Goal: Complete application form

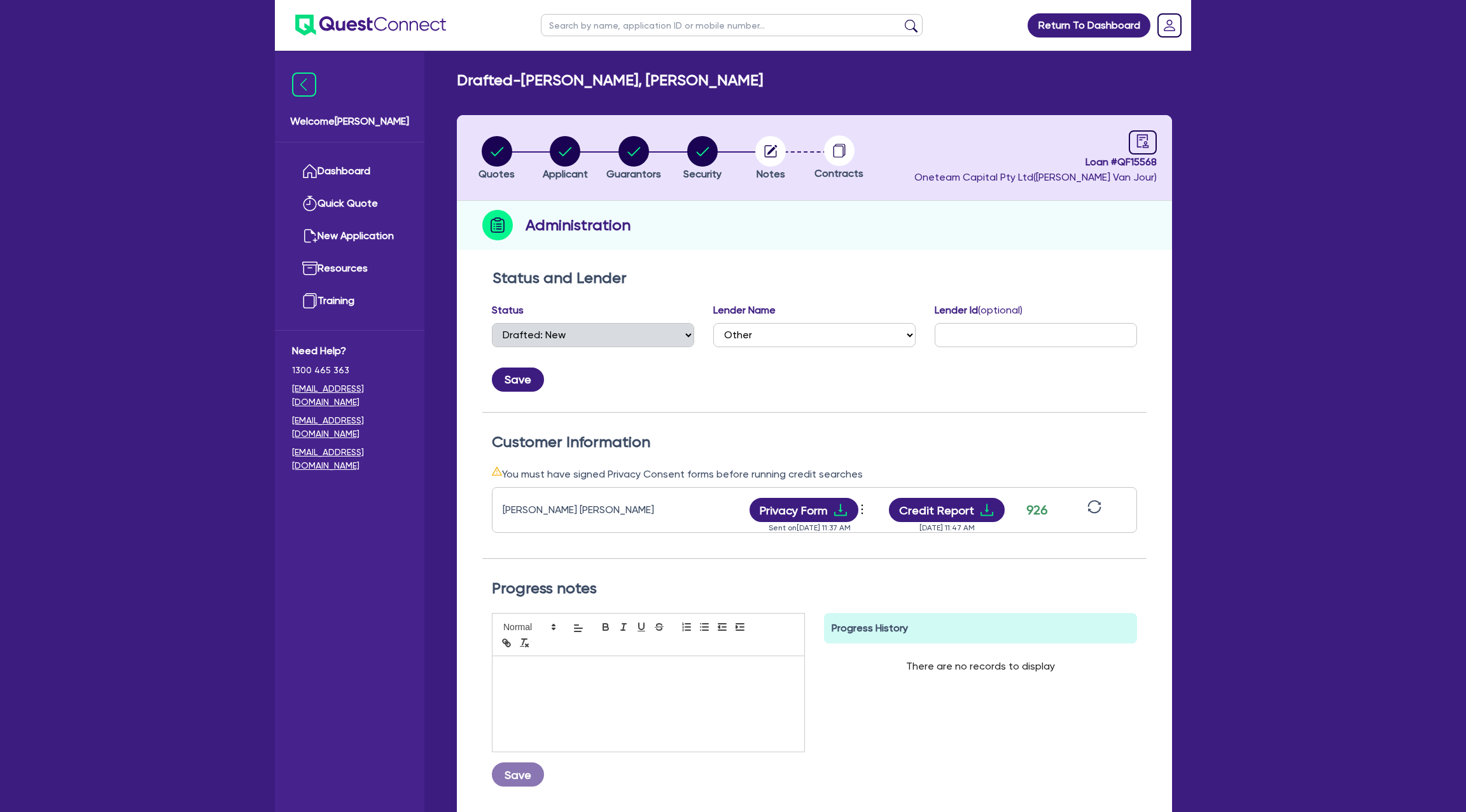
select select "DRAFTED_NEW"
select select "Other"
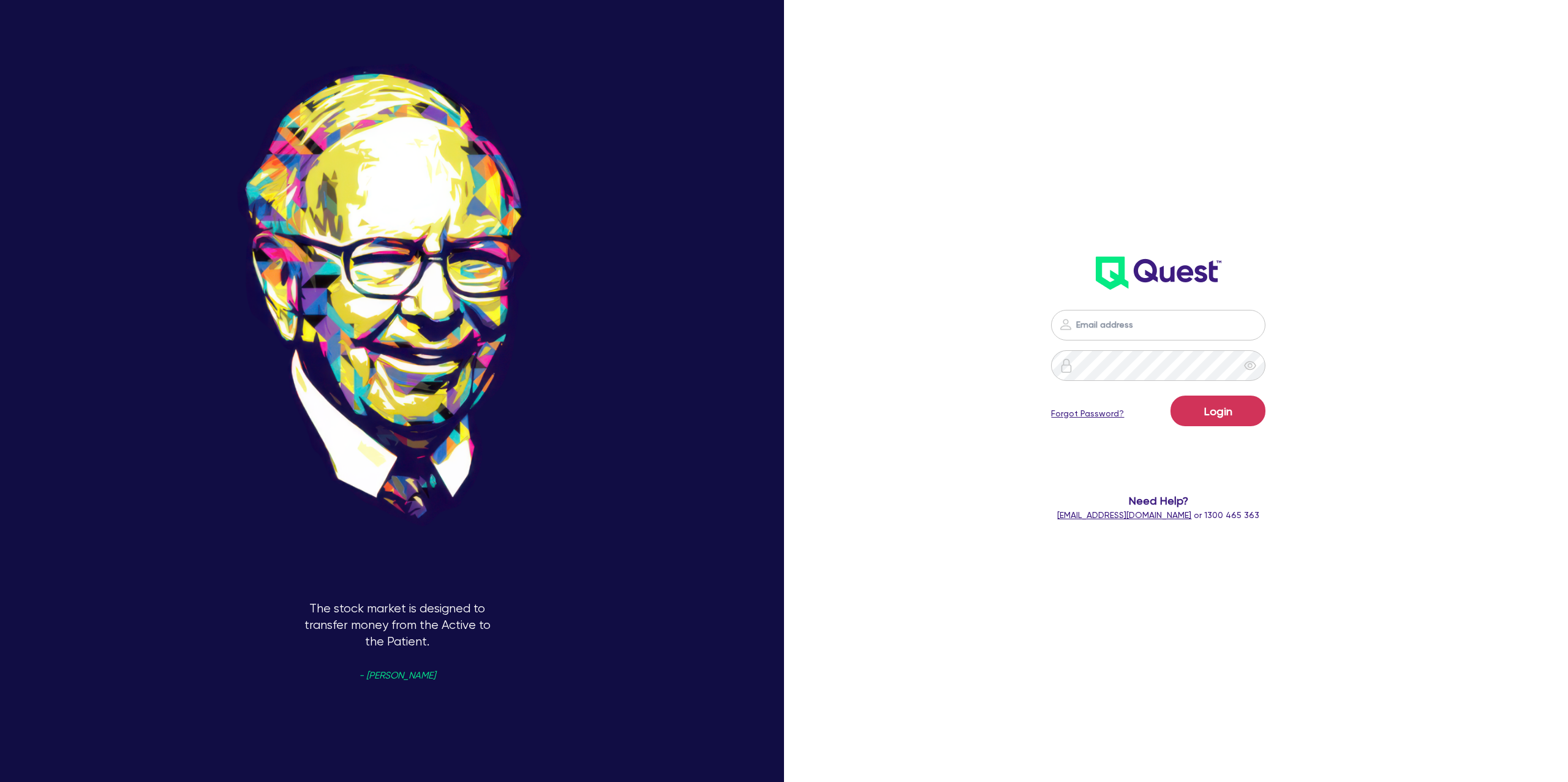
click at [1107, 324] on input "email" at bounding box center [1158, 325] width 214 height 30
type input "[PERSON_NAME][EMAIL_ADDRESS][DOMAIN_NAME]"
click at [1207, 403] on button "Login" at bounding box center [1217, 411] width 95 height 30
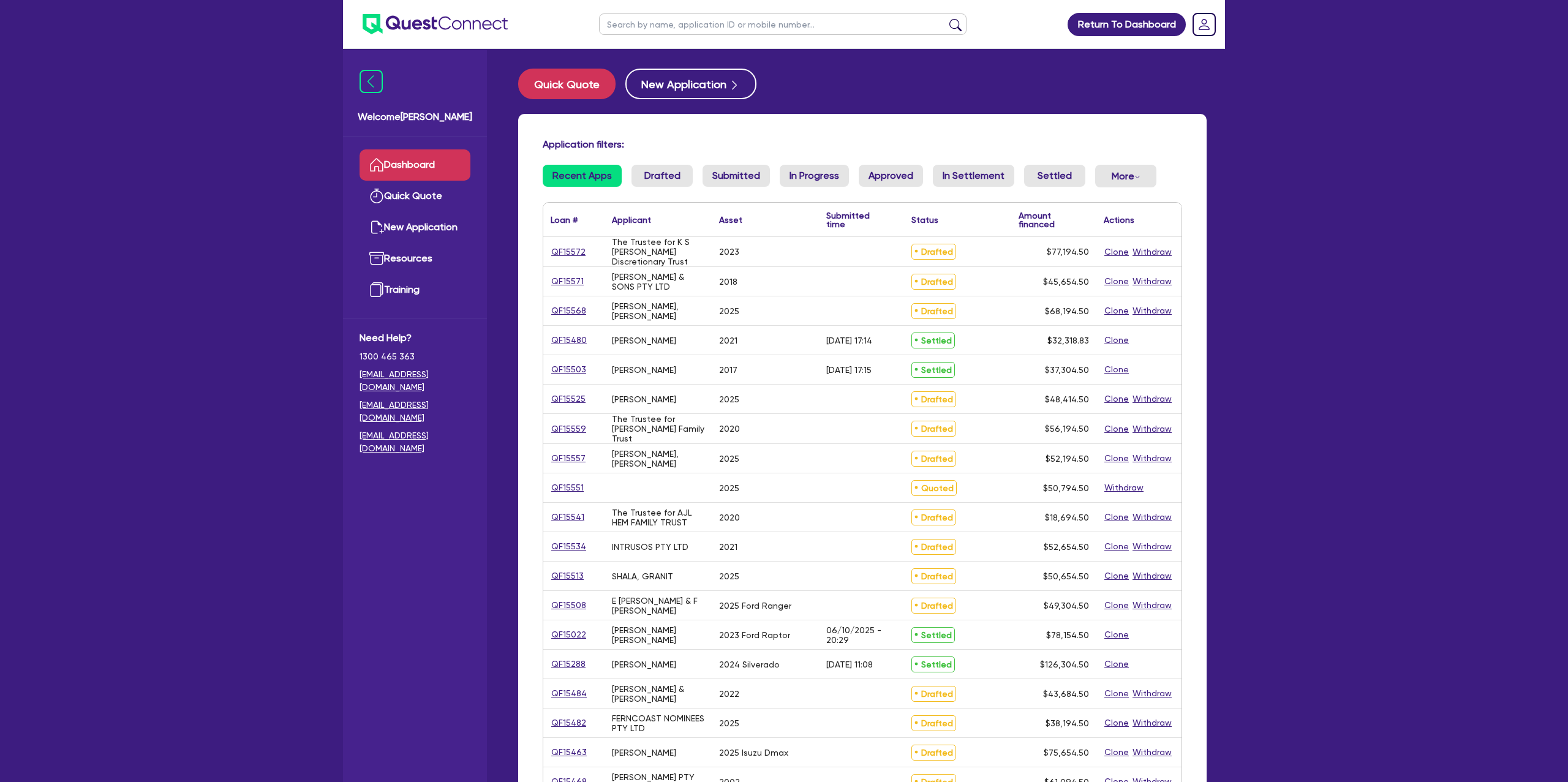
click at [670, 23] on input "text" at bounding box center [782, 24] width 367 height 22
type input "cara"
click at [946, 18] on button "submit" at bounding box center [955, 26] width 20 height 17
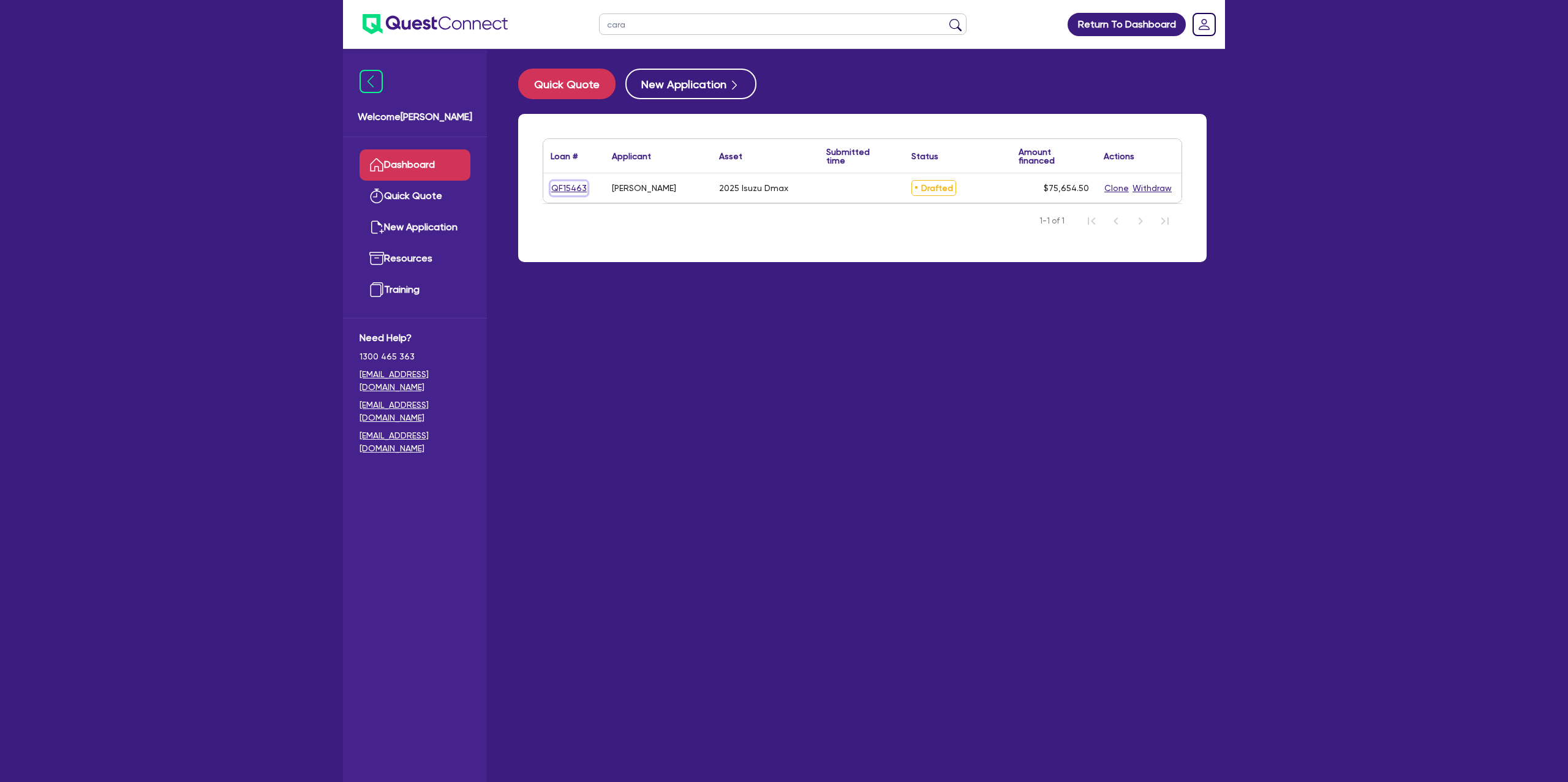
click at [569, 193] on link "QF15463" at bounding box center [569, 188] width 37 height 14
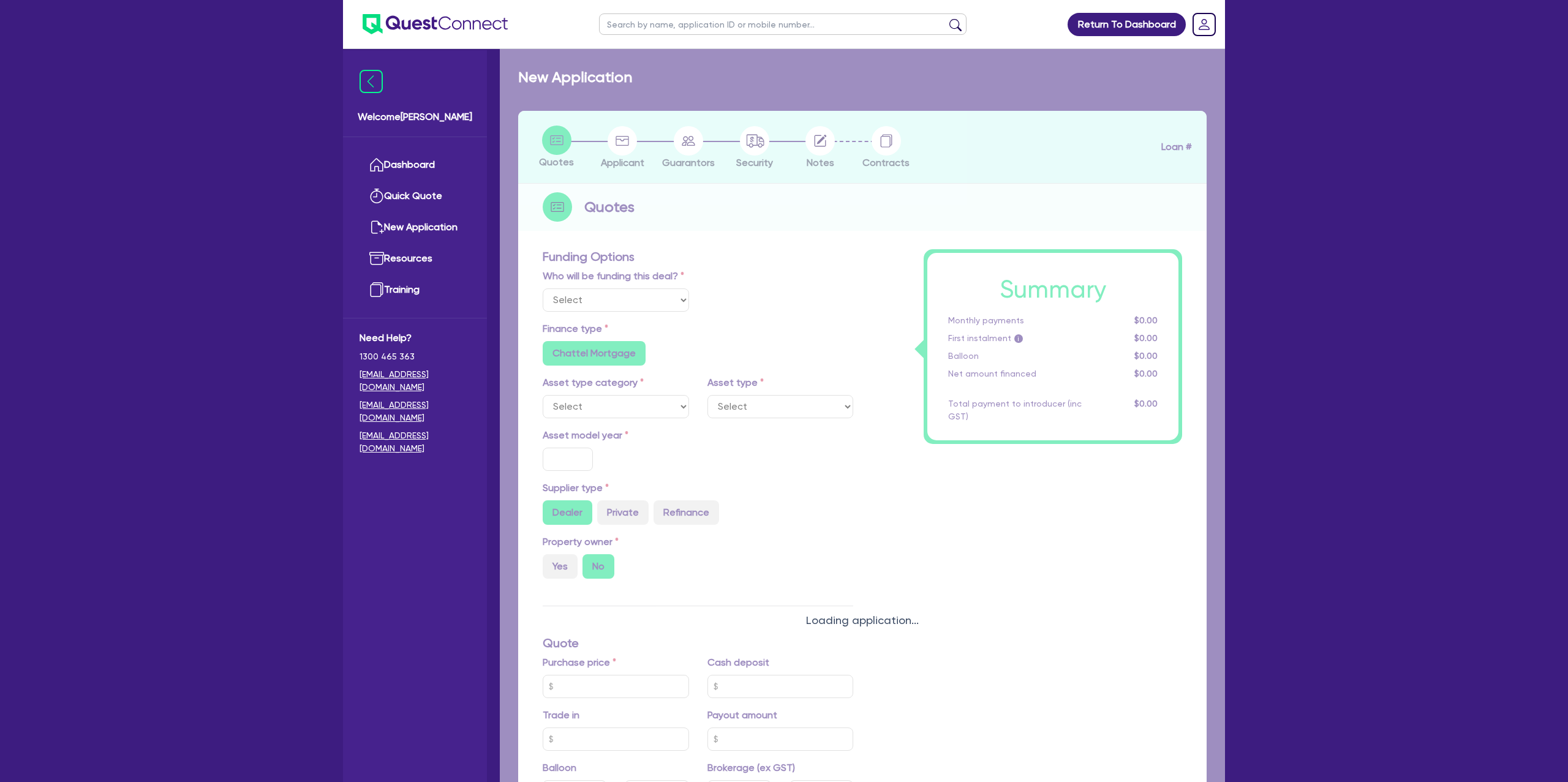
select select "Other"
select select "CARS_AND_LIGHT_TRUCKS"
type input "2025"
radio input "true"
type input "75,000"
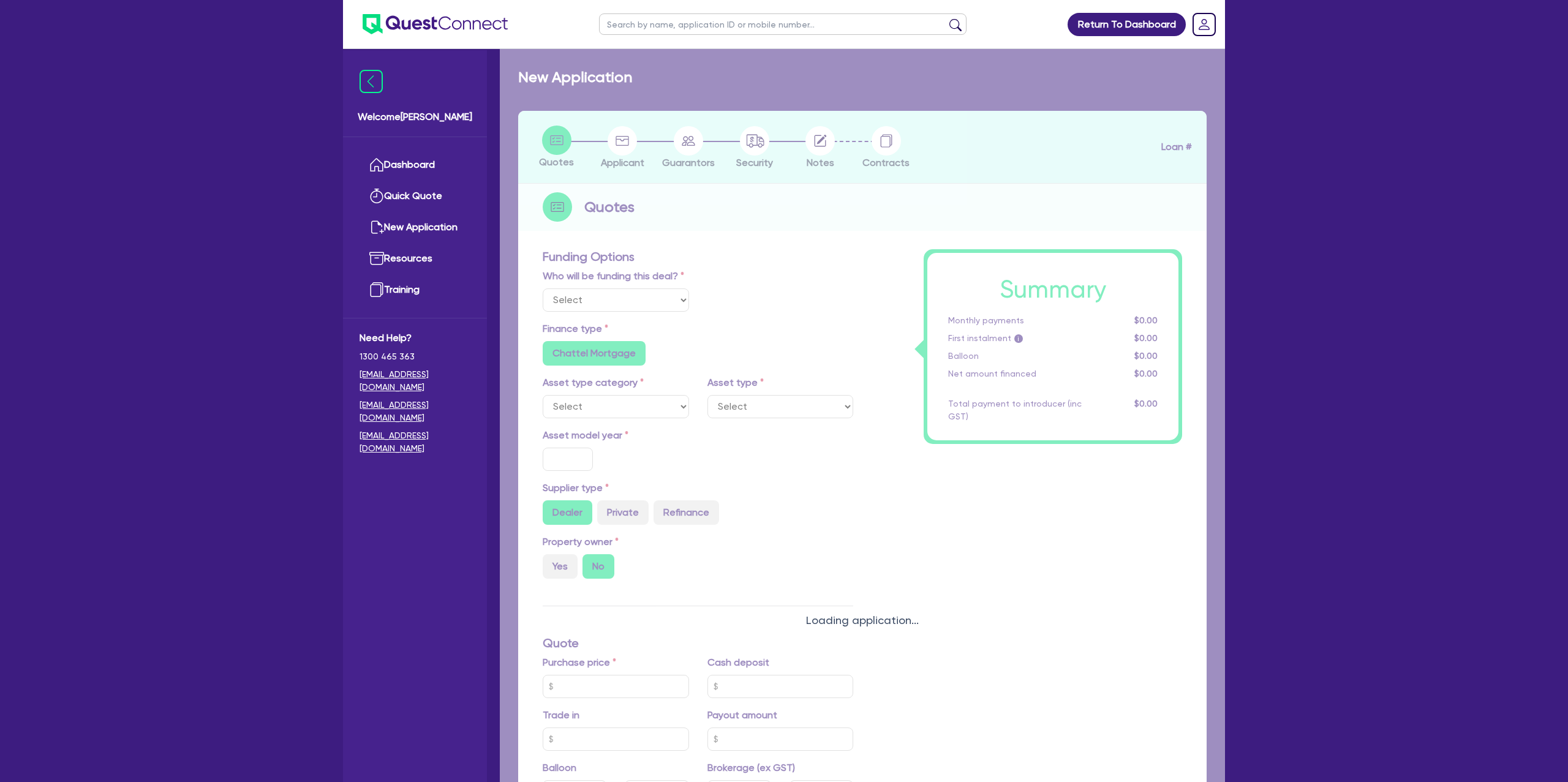
type input "15.99"
type input "1,400"
radio input "true"
radio input "false"
select select "PASSENGER_VEHICLES"
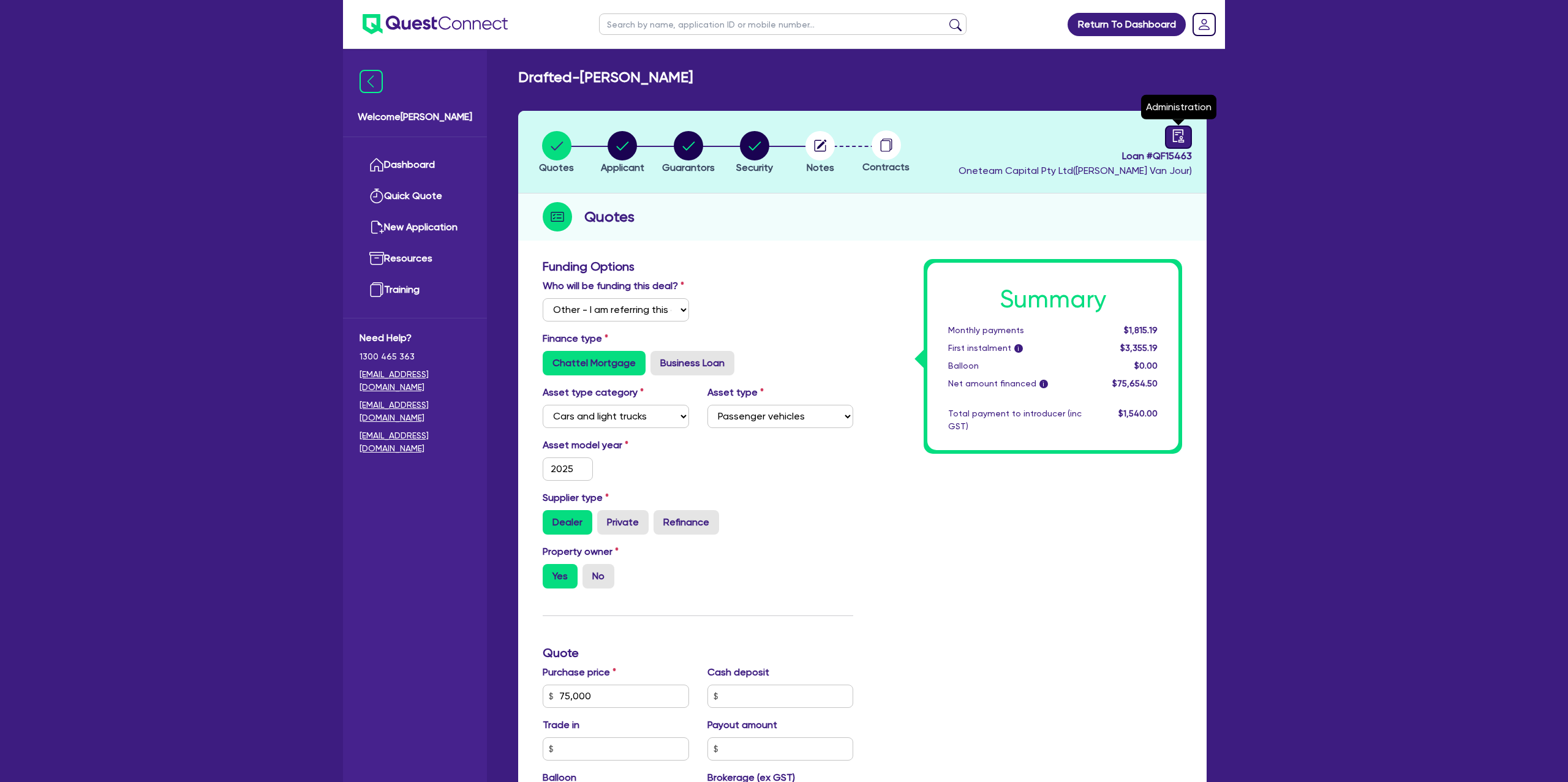
click at [1176, 137] on icon "audit" at bounding box center [1178, 136] width 13 height 13
select select "DRAFTED_NEW"
select select "Finance One"
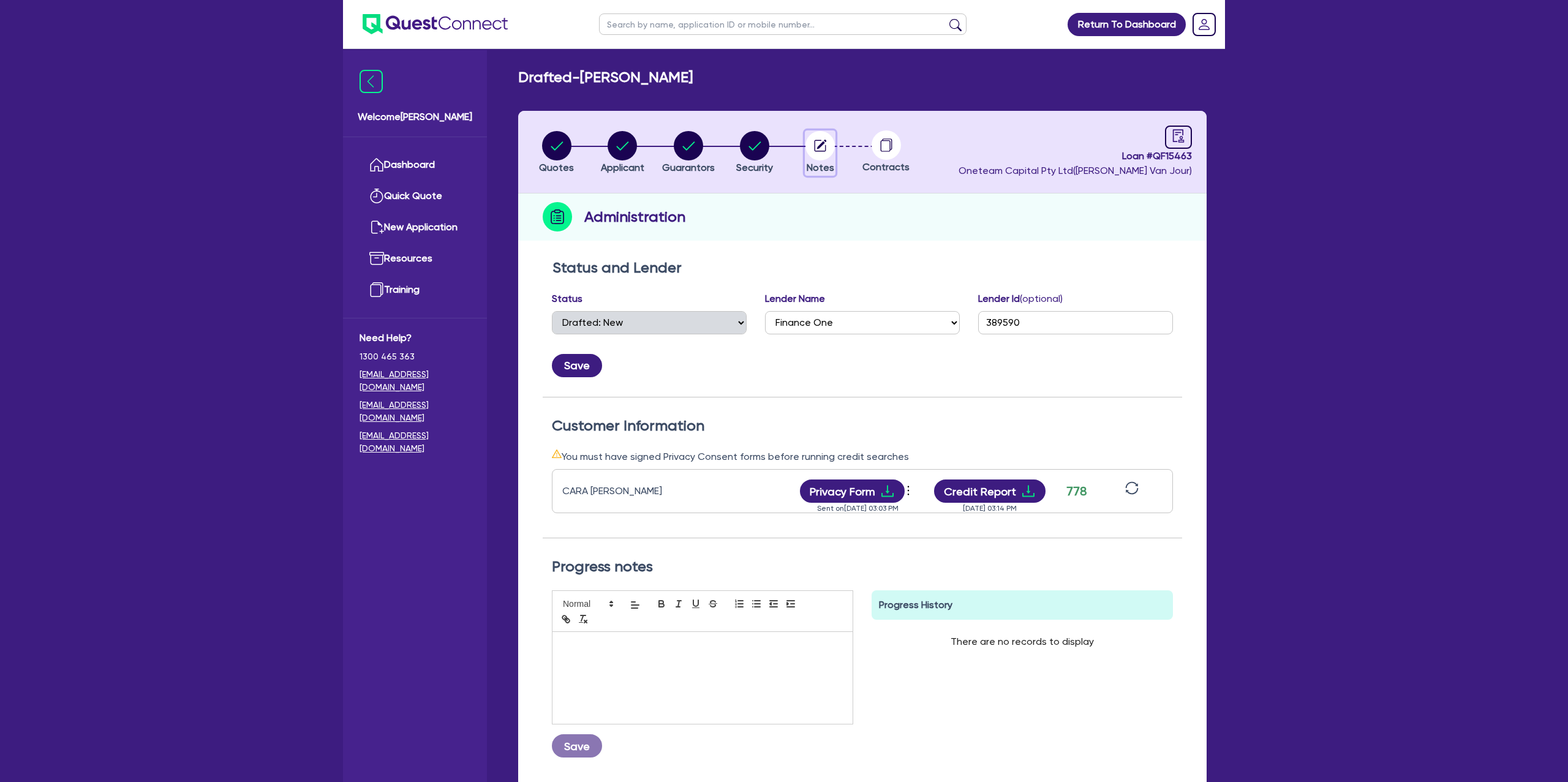
click at [818, 149] on circle "button" at bounding box center [820, 146] width 30 height 30
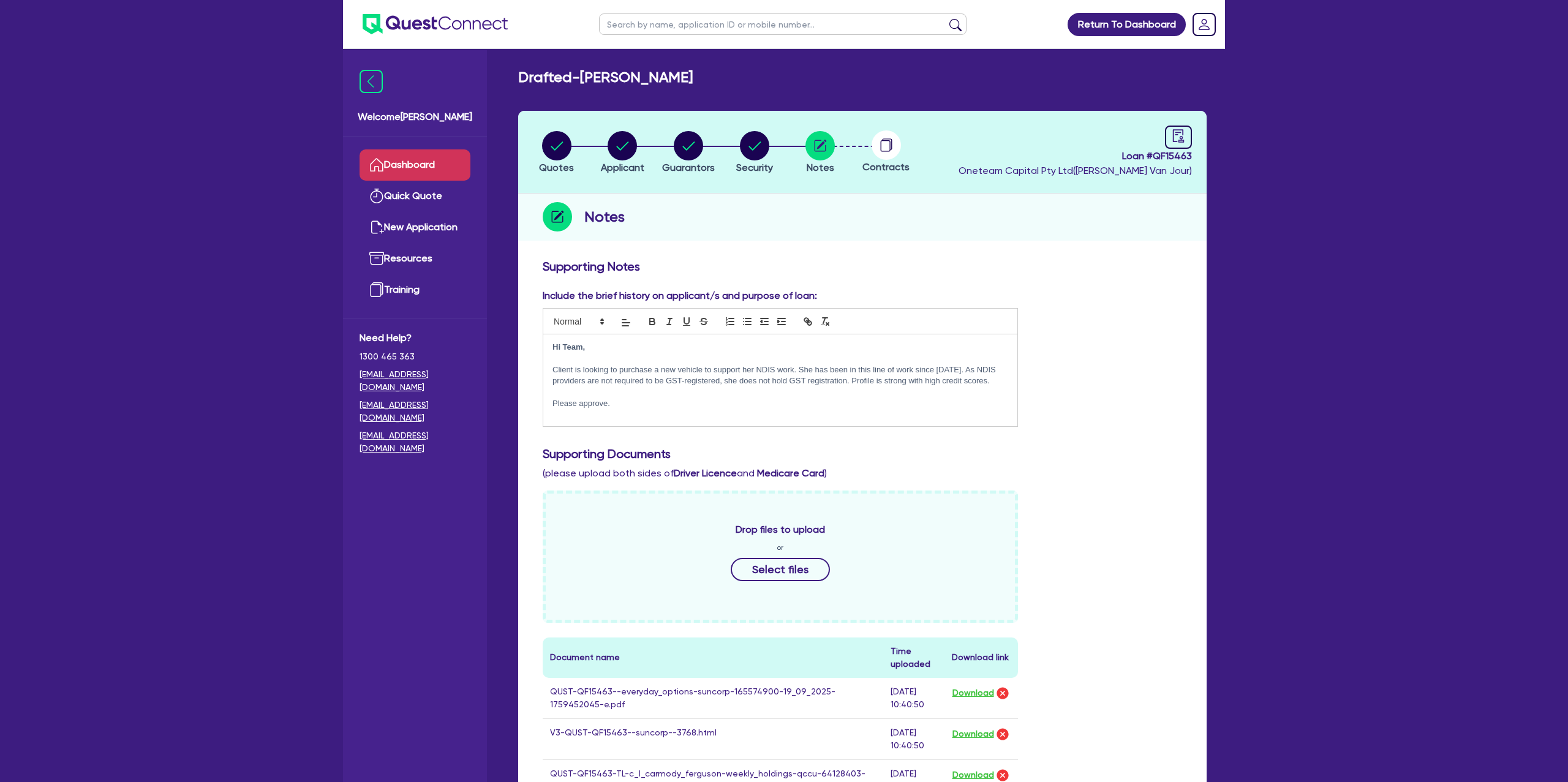
click at [396, 164] on link "Dashboard" at bounding box center [415, 165] width 111 height 31
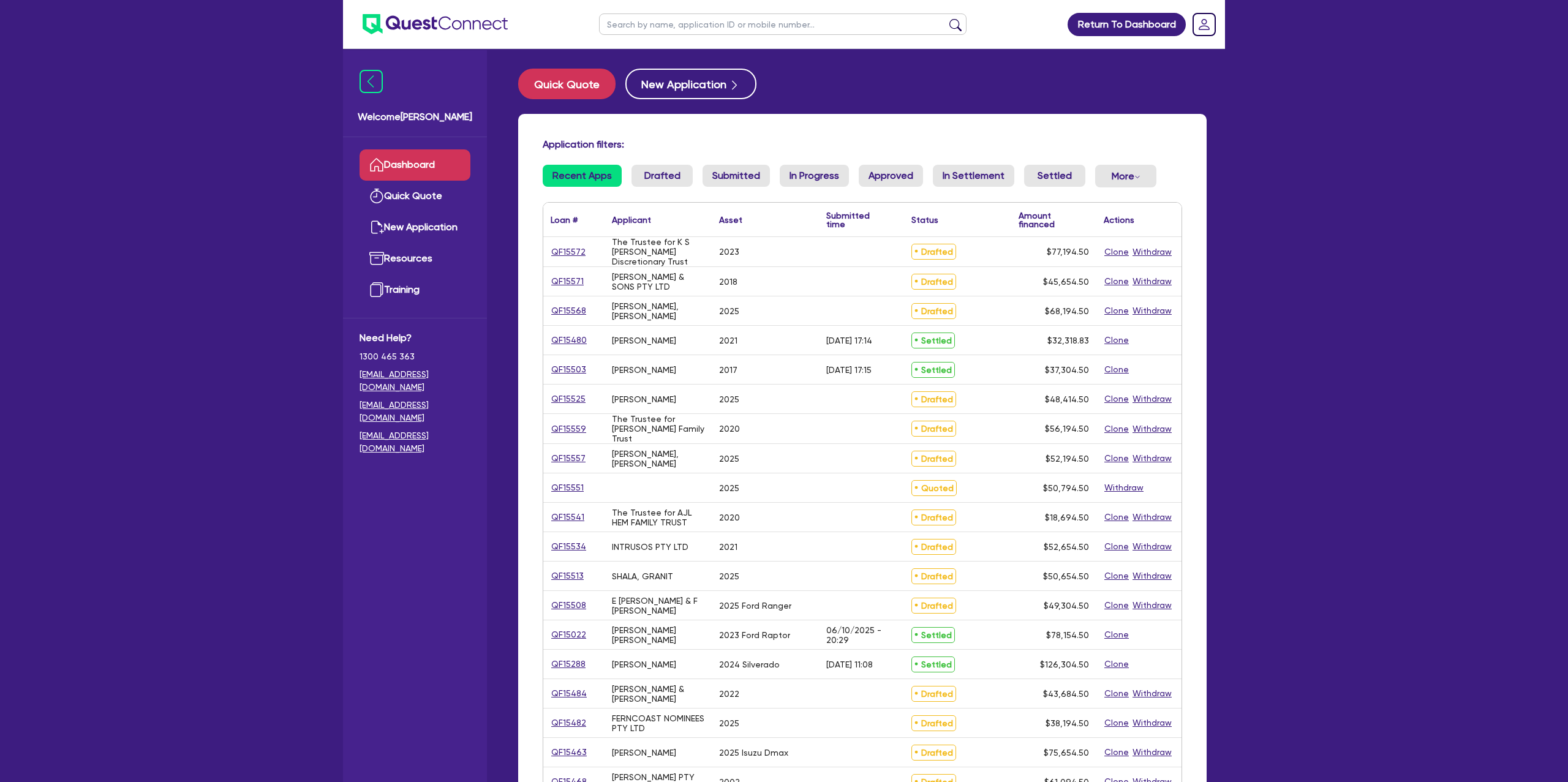
click at [656, 25] on input "text" at bounding box center [782, 24] width 367 height 22
type input "vincenzo"
click at [946, 18] on button "submit" at bounding box center [955, 26] width 20 height 17
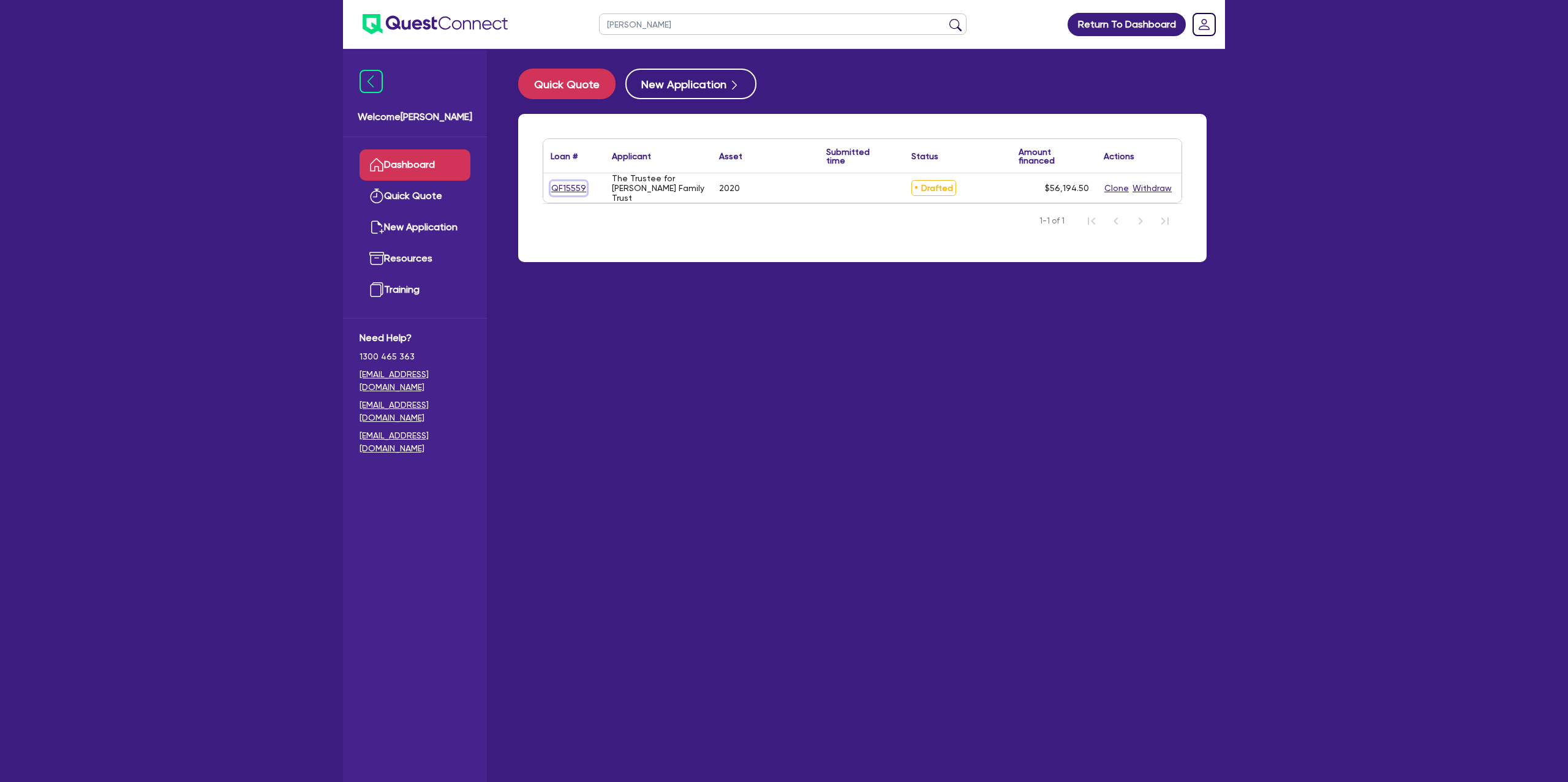
click at [568, 191] on link "QF15559" at bounding box center [569, 188] width 36 height 14
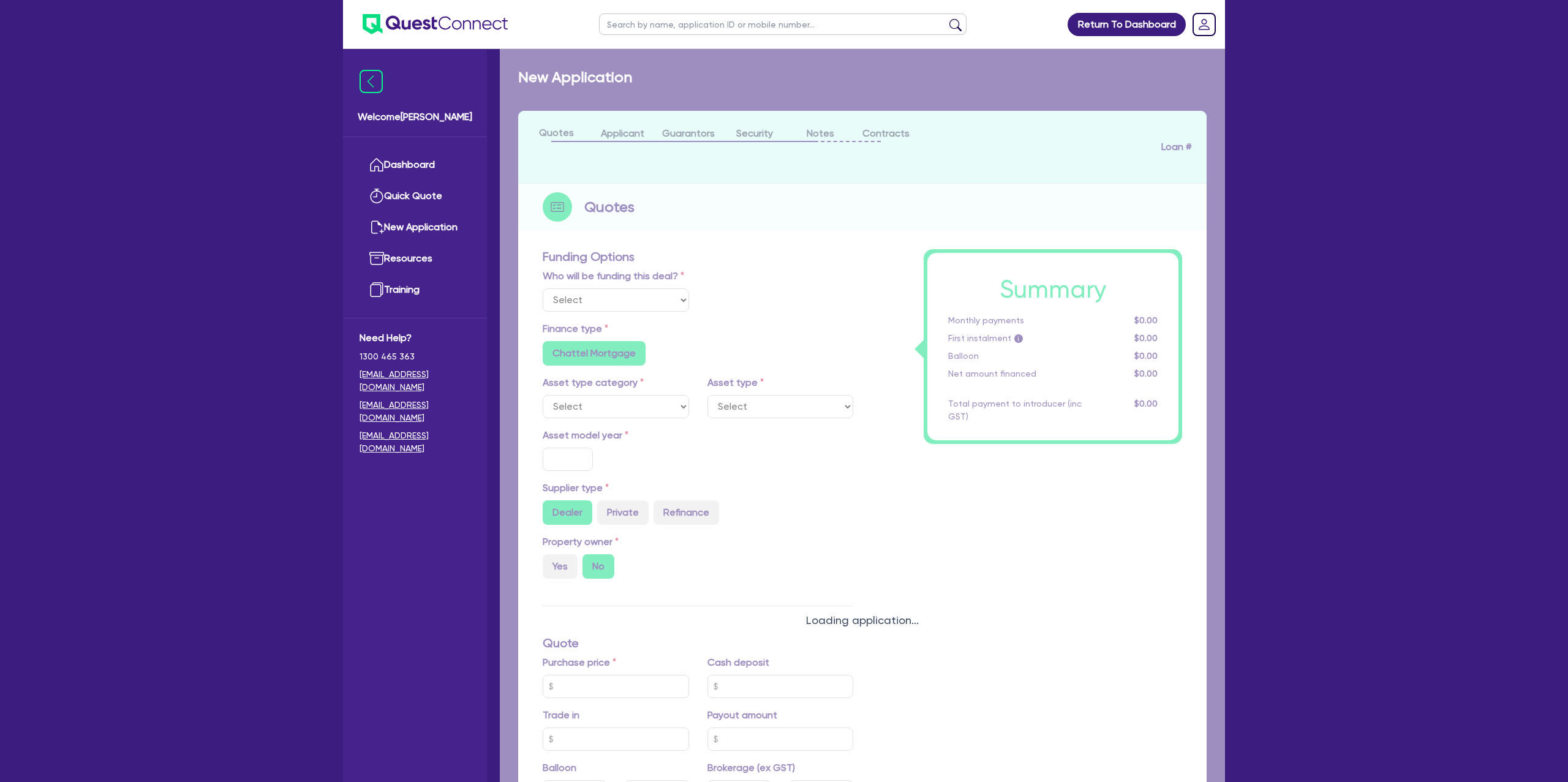
select select "Other"
select select "CARS_AND_LIGHT_TRUCKS"
type input "2020"
type input "80,000"
type input "10,000"
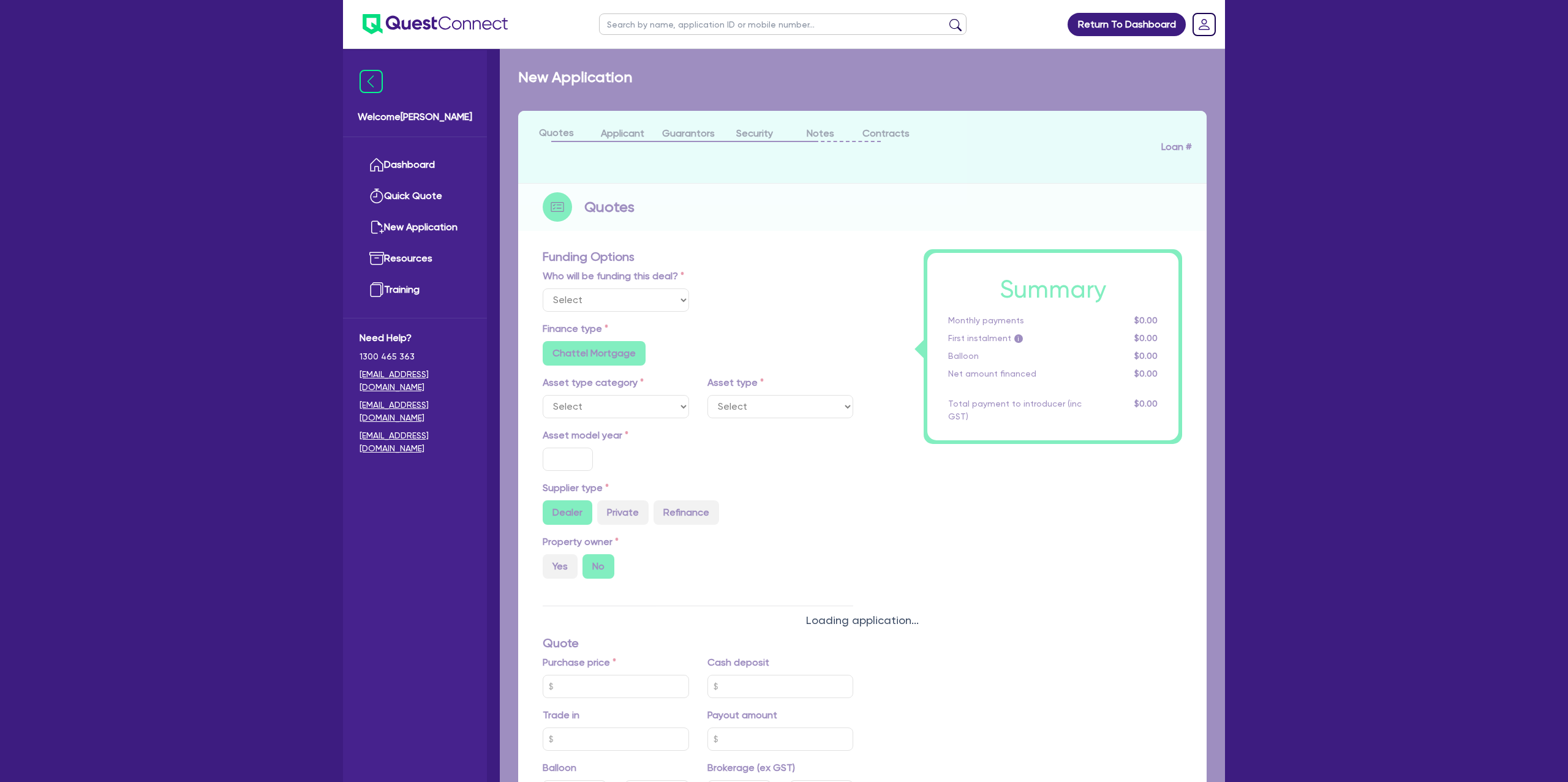
type input "16,000"
type input "35"
type input "28,000"
radio input "false"
type input "7.99"
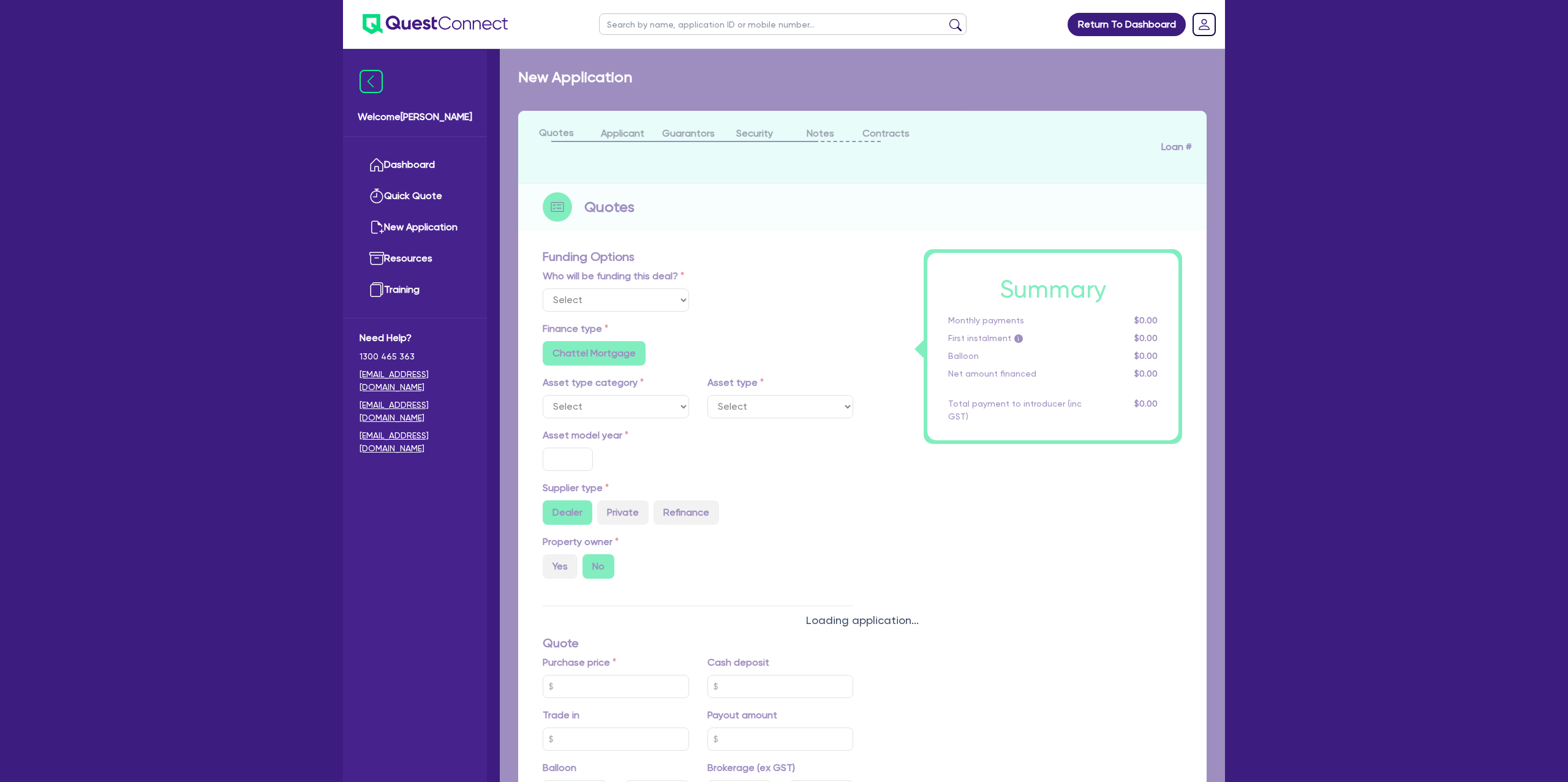
radio input "false"
type input "1,400"
radio input "true"
select select "PASSENGER_VEHICLES"
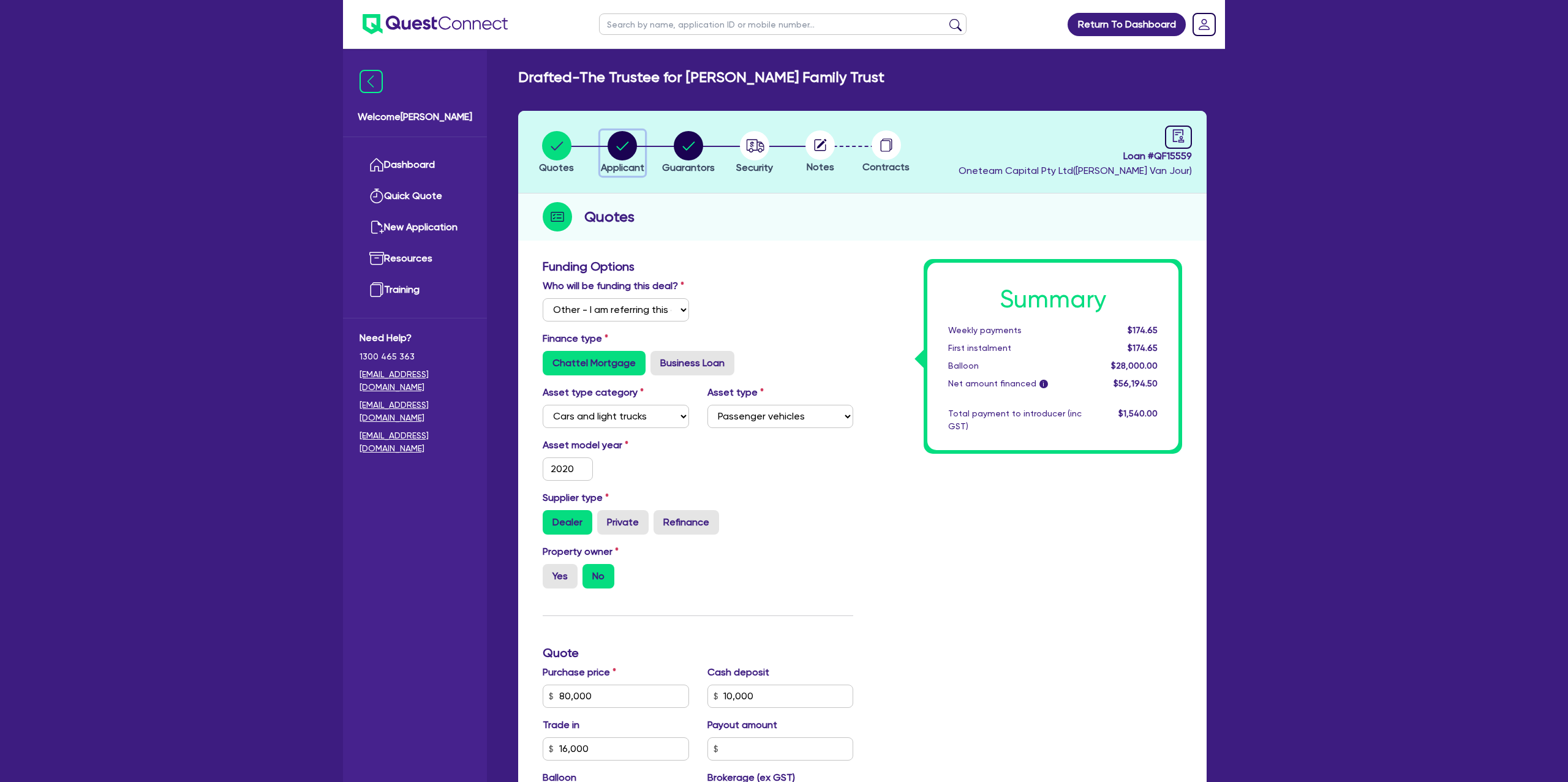
click at [619, 140] on circle "button" at bounding box center [622, 146] width 30 height 30
select select "TRUST"
select select "COMPANY"
select select "BUILDING_CONSTRUCTION"
select select "TRADES_SERVICES_CONSUMERS"
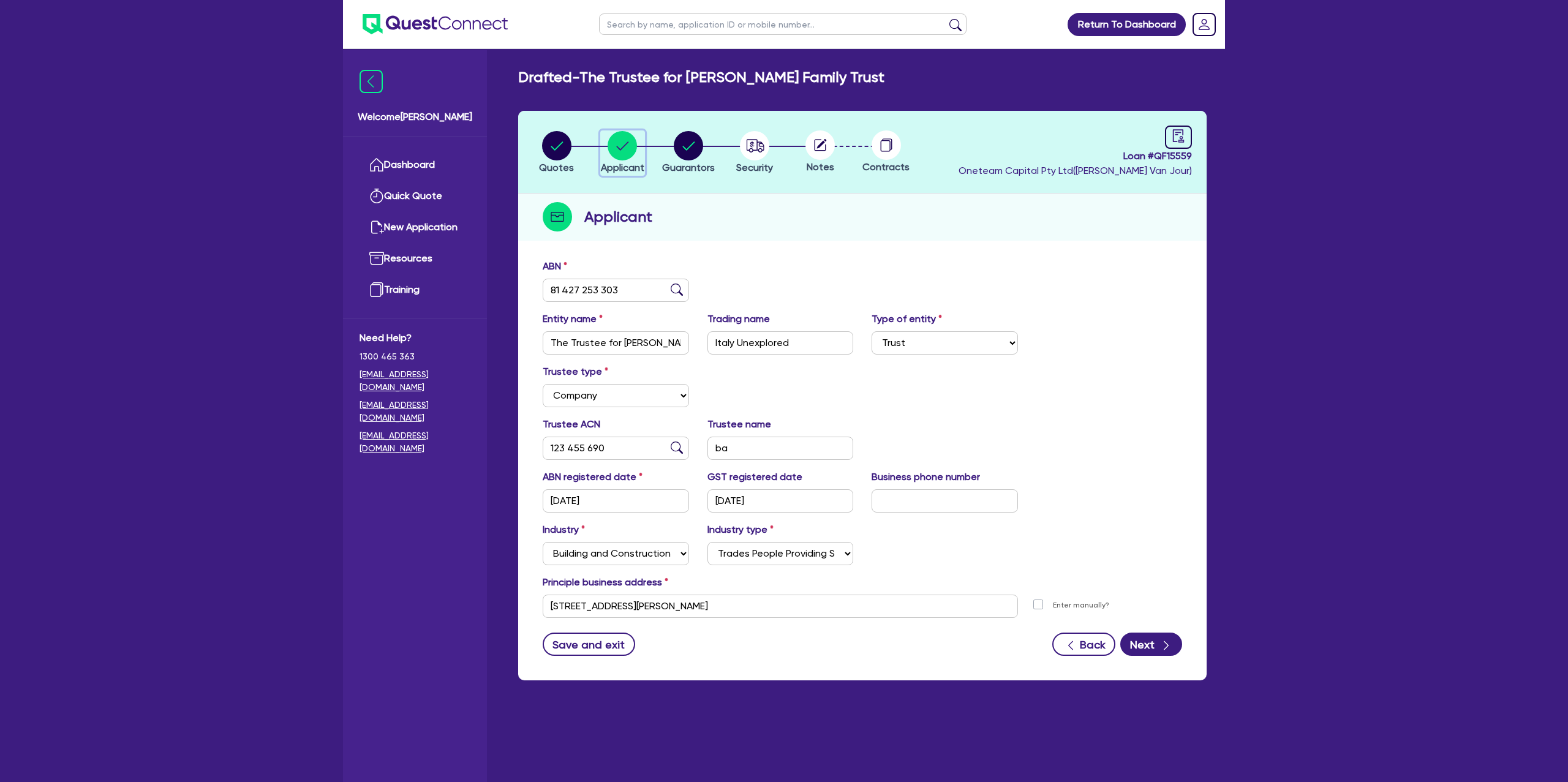
scroll to position [18, 0]
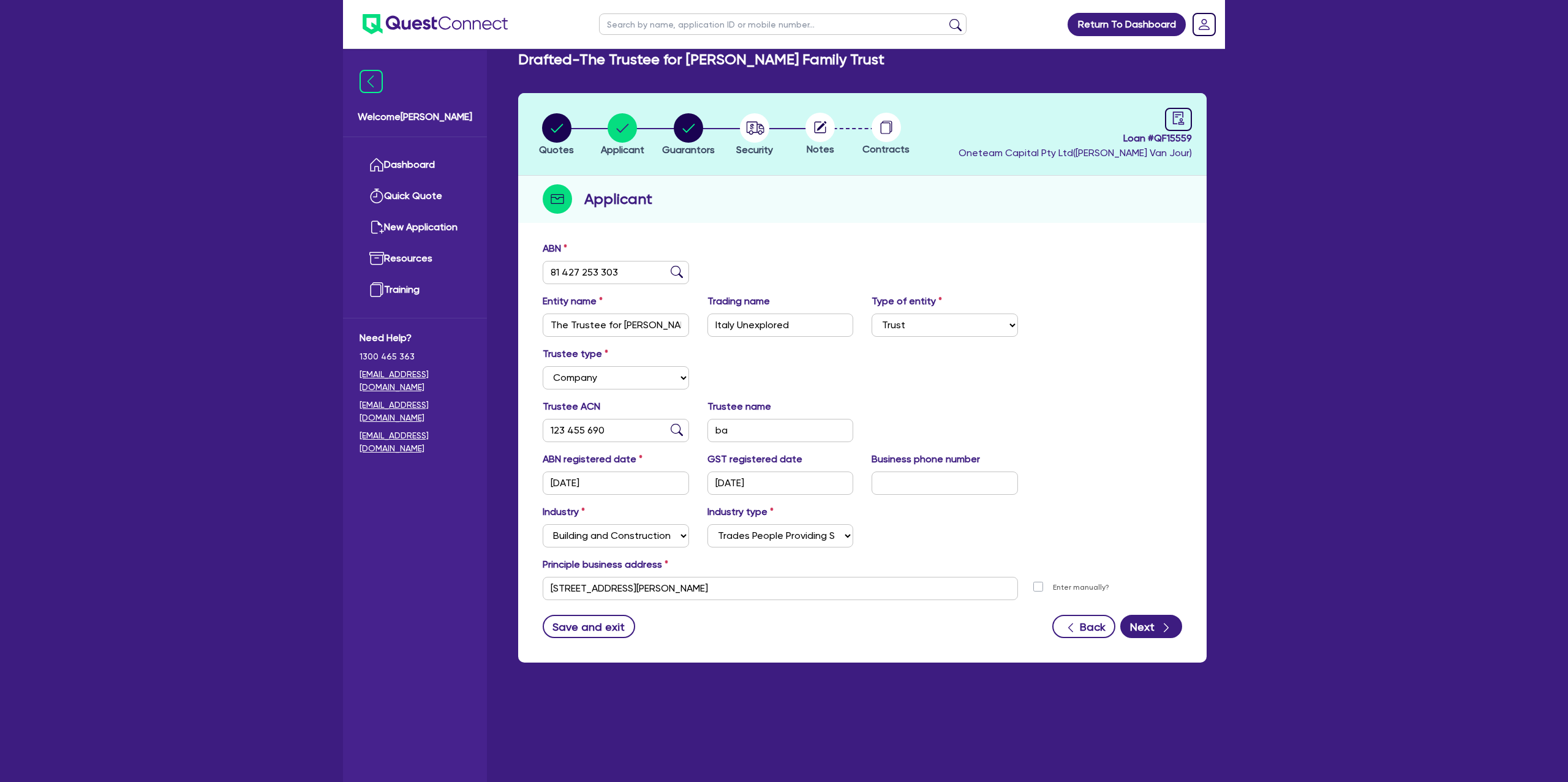
click at [866, 184] on div "Applicant" at bounding box center [862, 200] width 688 height 47
click at [679, 128] on circle "button" at bounding box center [688, 128] width 30 height 30
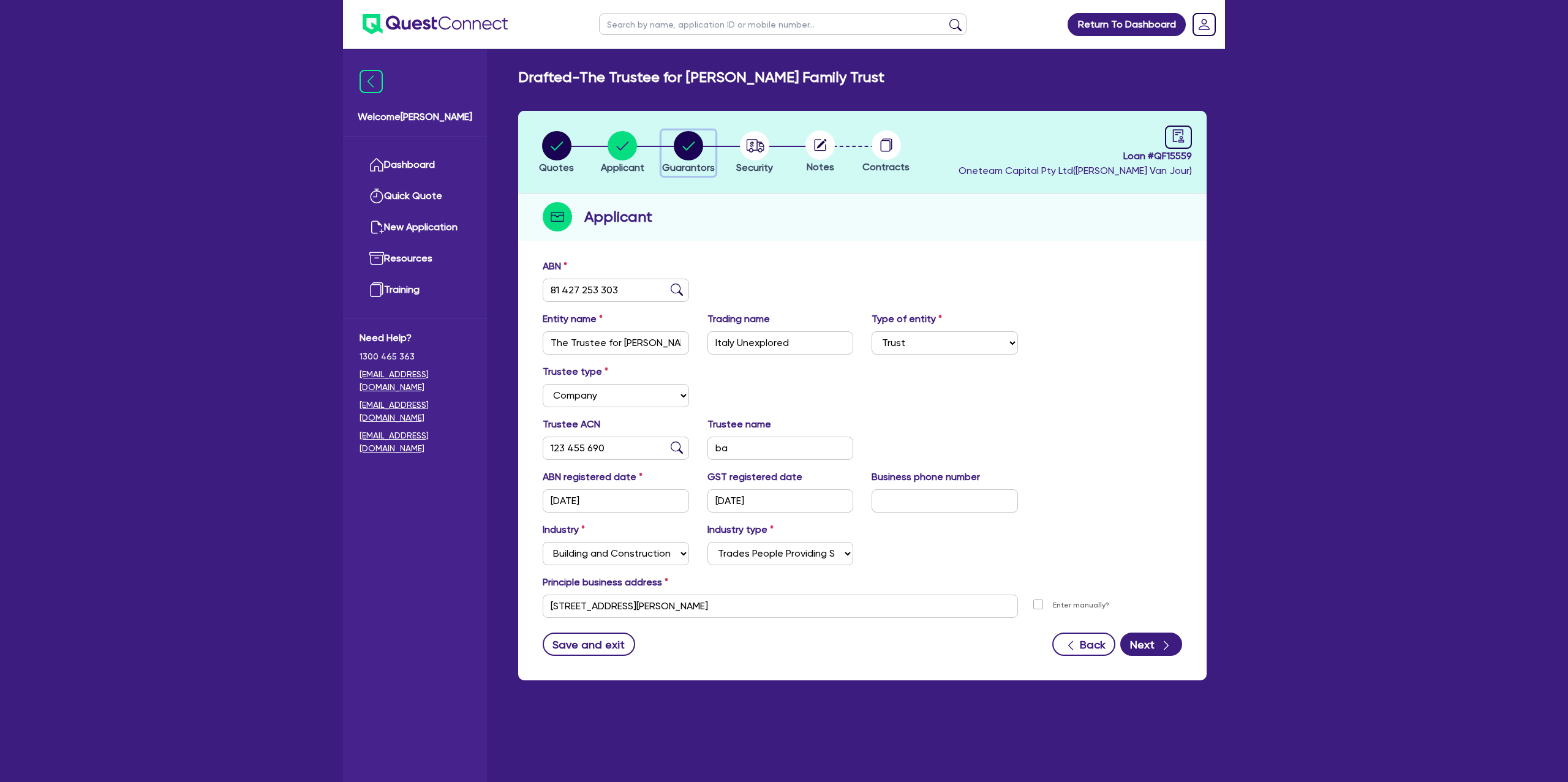
select select "MR"
select select "NSW"
select select "MARRIED"
select select "PROPERTY"
select select "MORTGAGE"
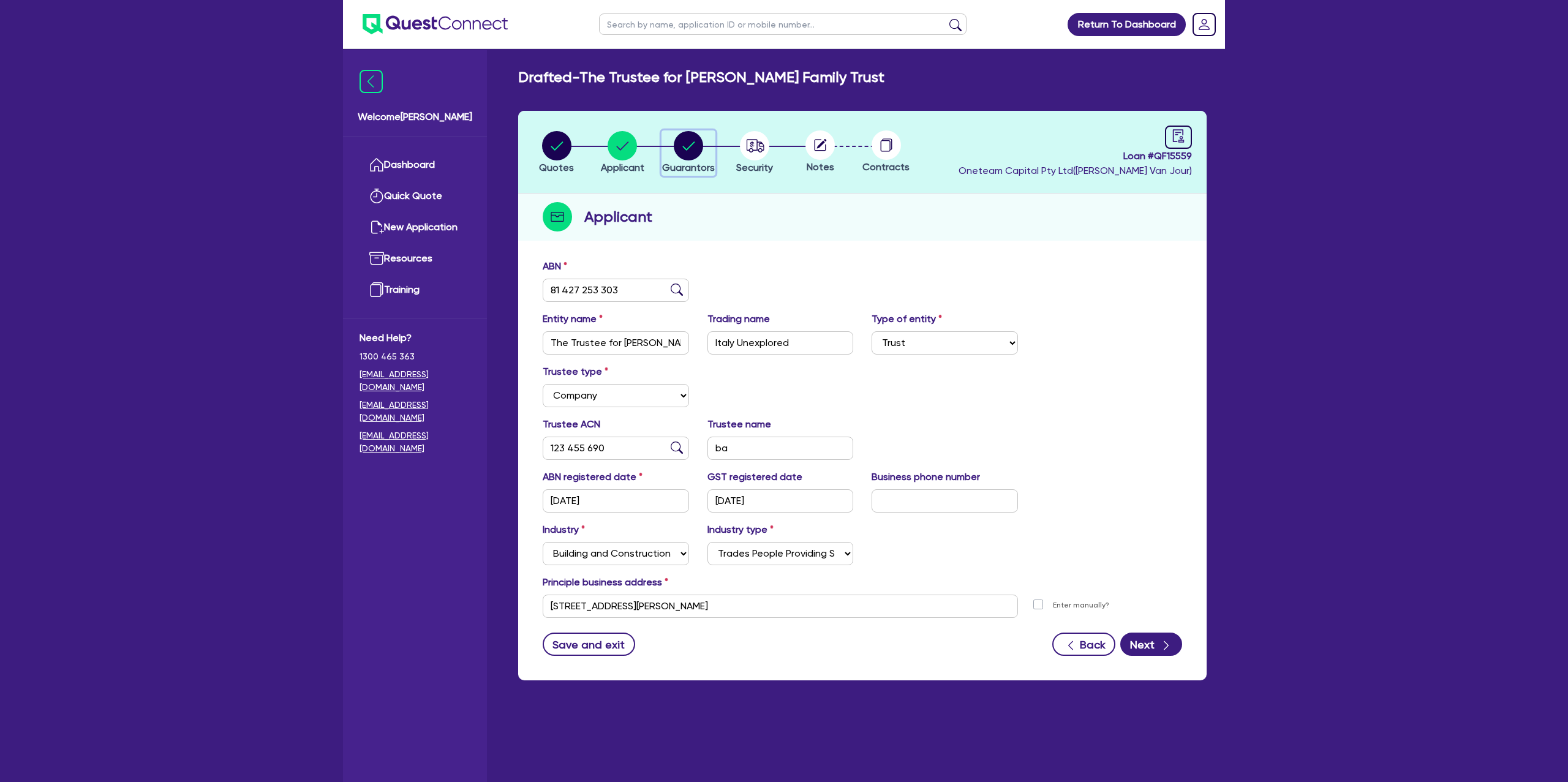
select select "VEHICLE_LOAN"
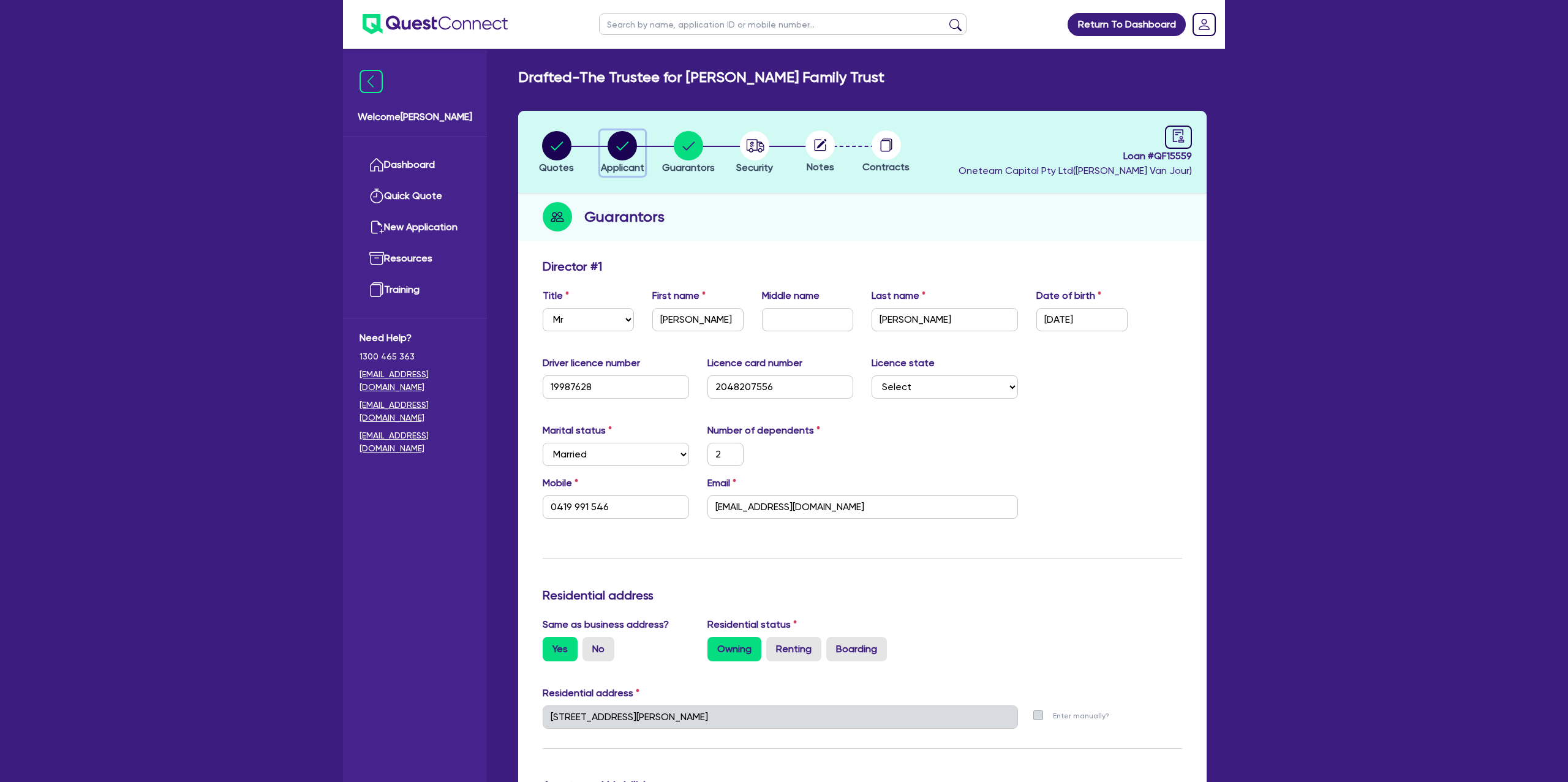
click at [626, 140] on circle "button" at bounding box center [622, 146] width 30 height 30
select select "TRUST"
select select "COMPANY"
select select "BUILDING_CONSTRUCTION"
select select "TRADES_SERVICES_CONSUMERS"
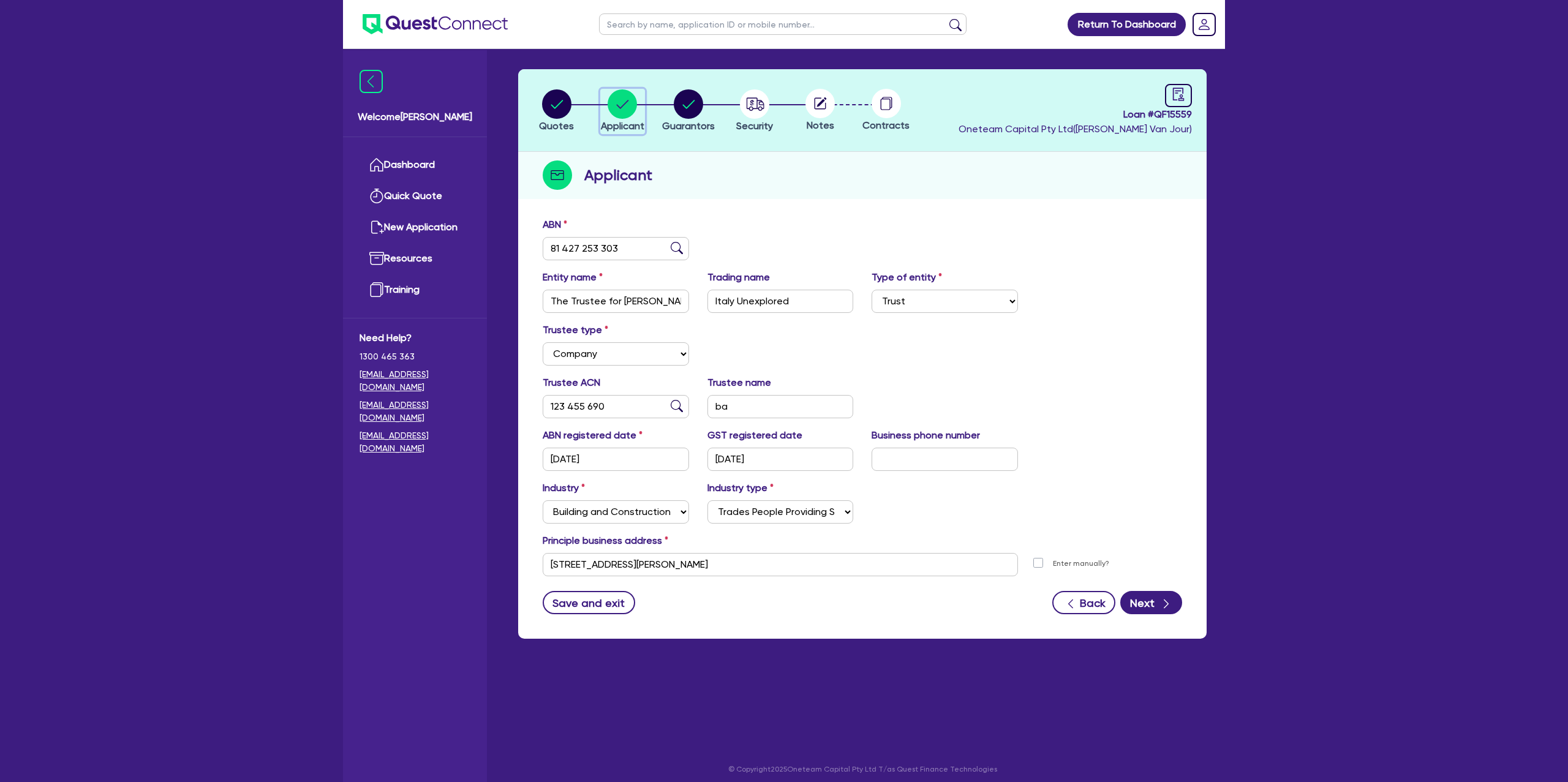
scroll to position [45, 0]
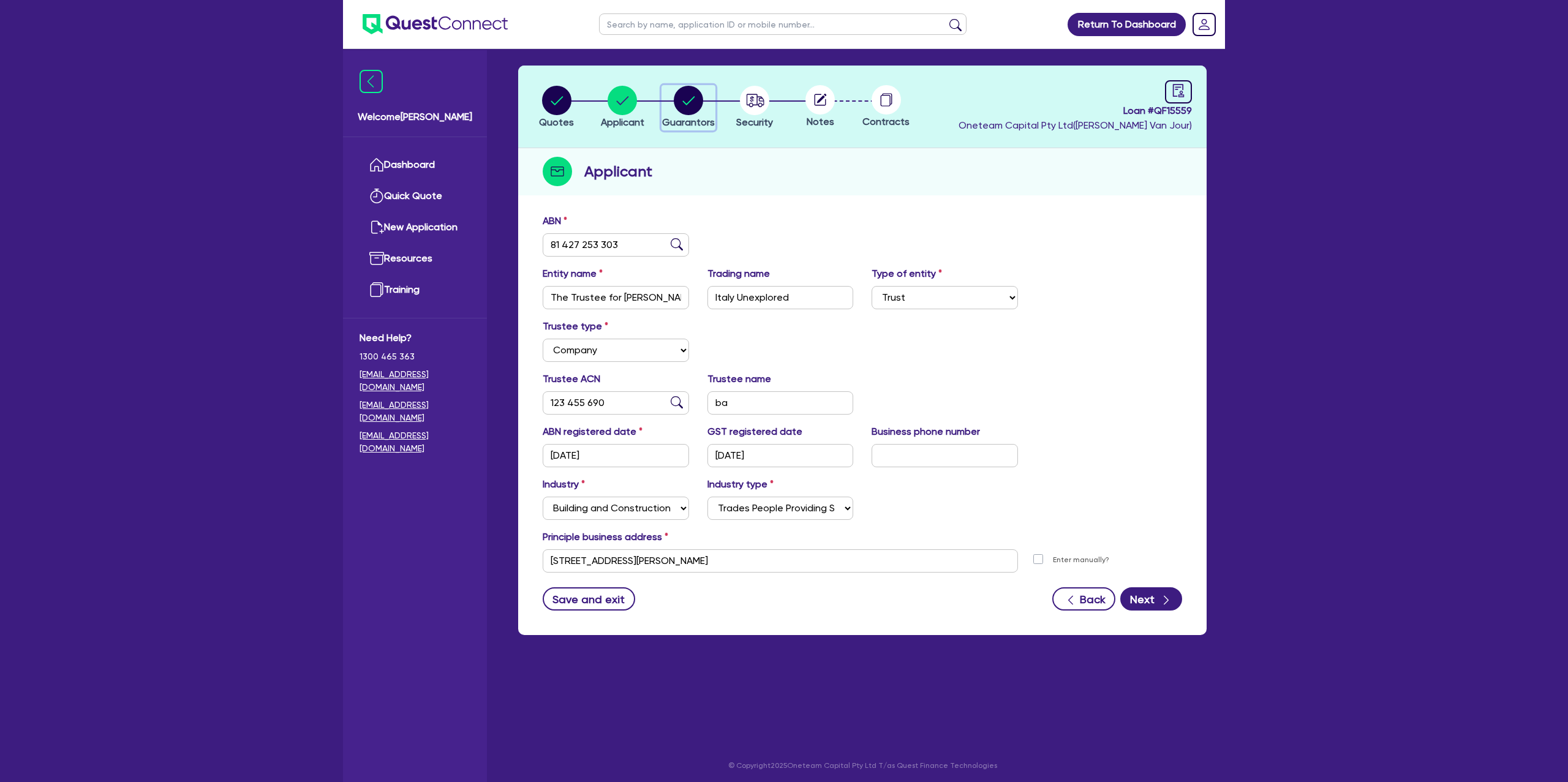
click at [688, 97] on circle "button" at bounding box center [688, 100] width 30 height 30
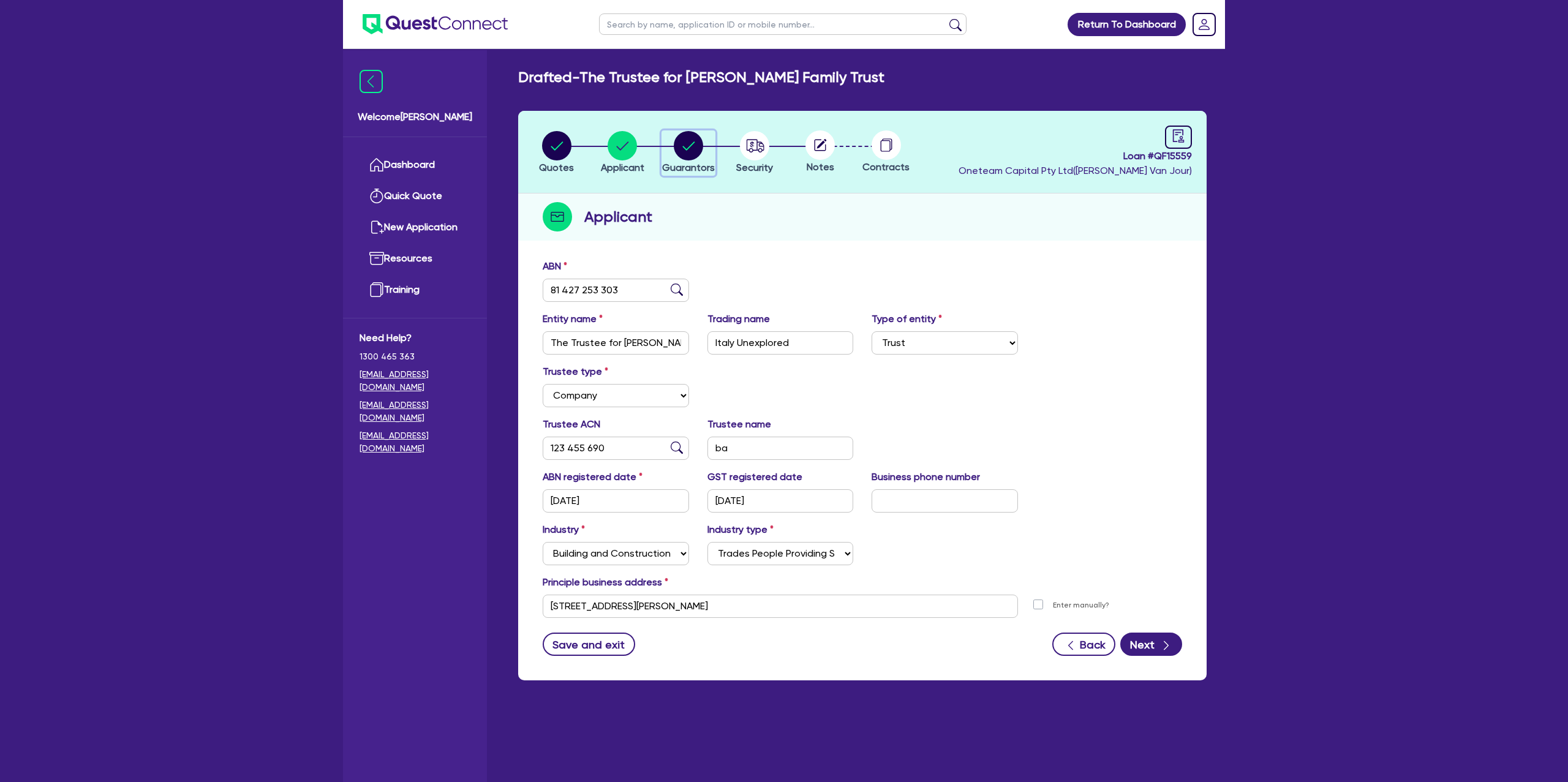
select select "MR"
select select "NSW"
select select "MARRIED"
select select "PROPERTY"
select select "MORTGAGE"
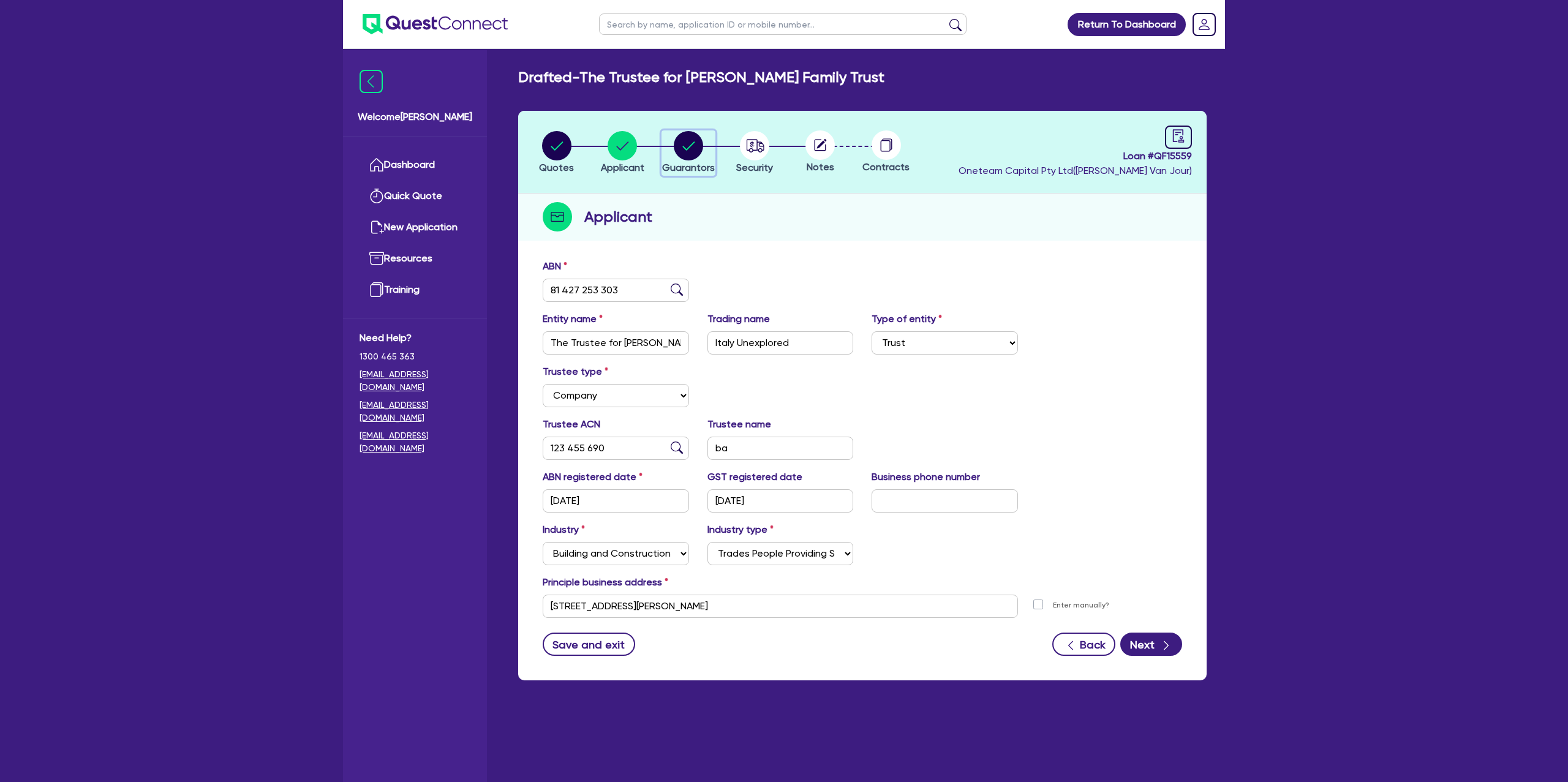
select select "VEHICLE_LOAN"
